Goal: Information Seeking & Learning: Learn about a topic

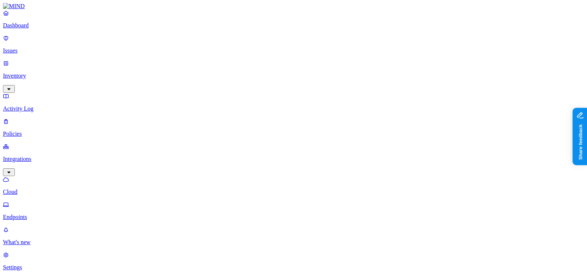
click at [50, 63] on link "Inventory" at bounding box center [293, 76] width 581 height 32
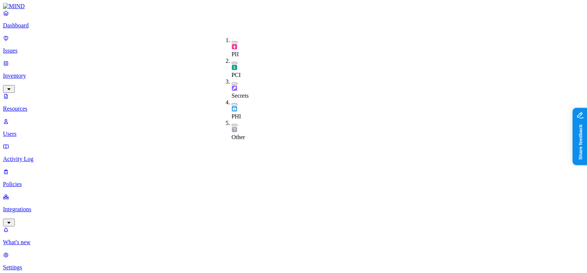
click at [231, 79] on div "Secrets" at bounding box center [231, 89] width 0 height 21
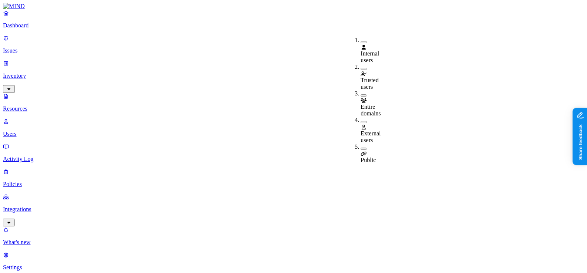
scroll to position [1, 0]
click at [368, 157] on span "Public" at bounding box center [367, 160] width 15 height 6
